Goal: Task Accomplishment & Management: Use online tool/utility

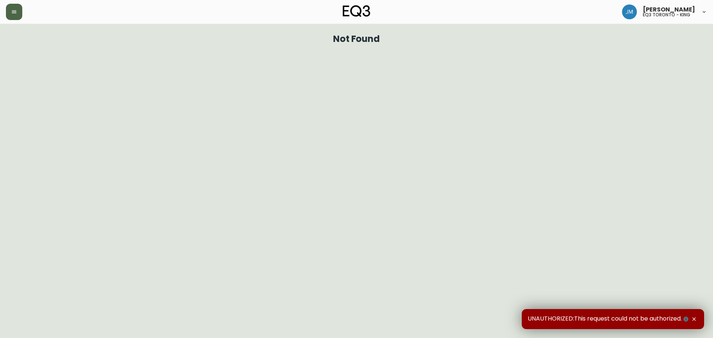
click at [17, 6] on button "button" at bounding box center [14, 12] width 16 height 16
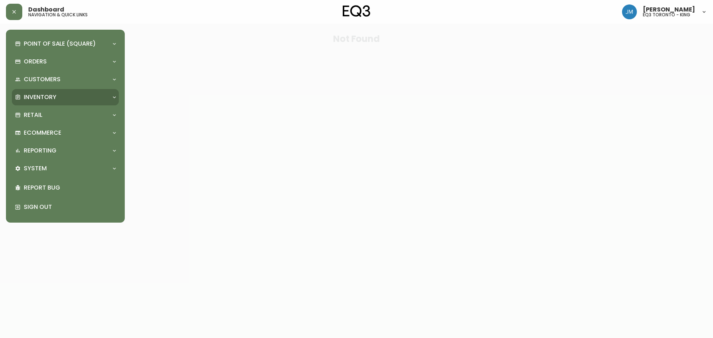
click at [52, 95] on p "Inventory" at bounding box center [40, 97] width 33 height 8
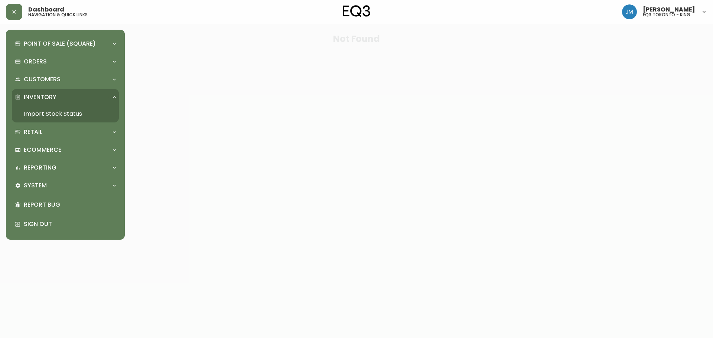
click at [68, 112] on link "Import Stock Status" at bounding box center [65, 113] width 107 height 17
